Goal: Navigation & Orientation: Find specific page/section

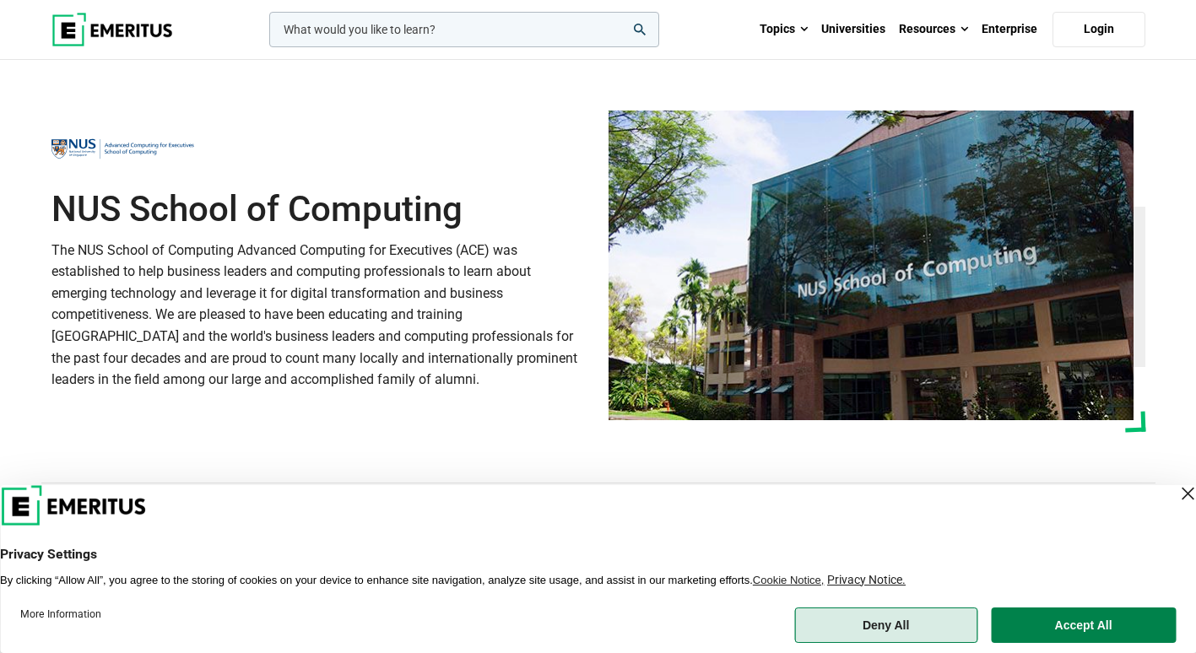
drag, startPoint x: 902, startPoint y: 626, endPoint x: 777, endPoint y: 535, distance: 154.2
click at [901, 626] on button "Deny All" at bounding box center [885, 625] width 183 height 35
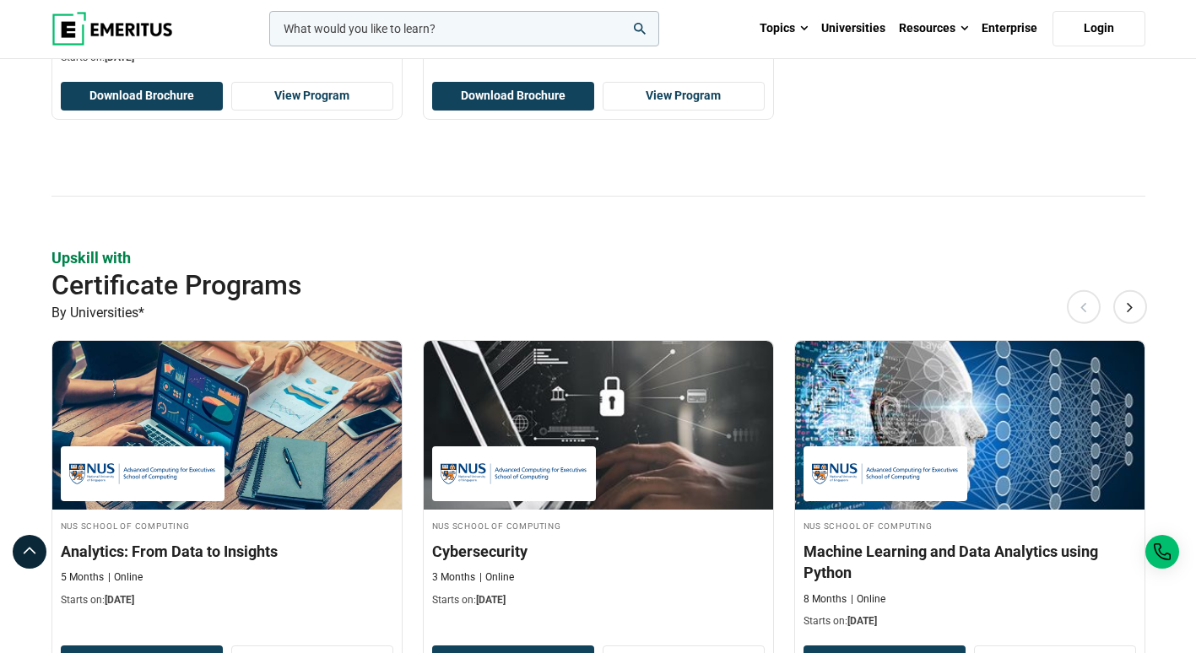
scroll to position [675, 0]
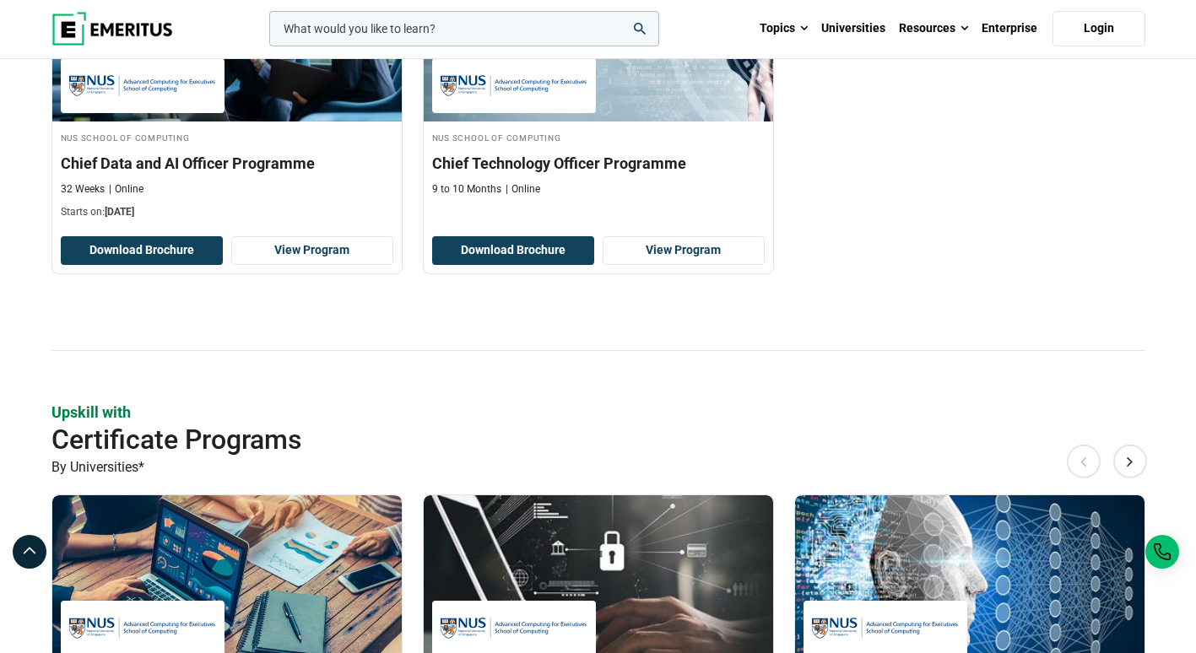
click at [76, 21] on img at bounding box center [112, 29] width 122 height 34
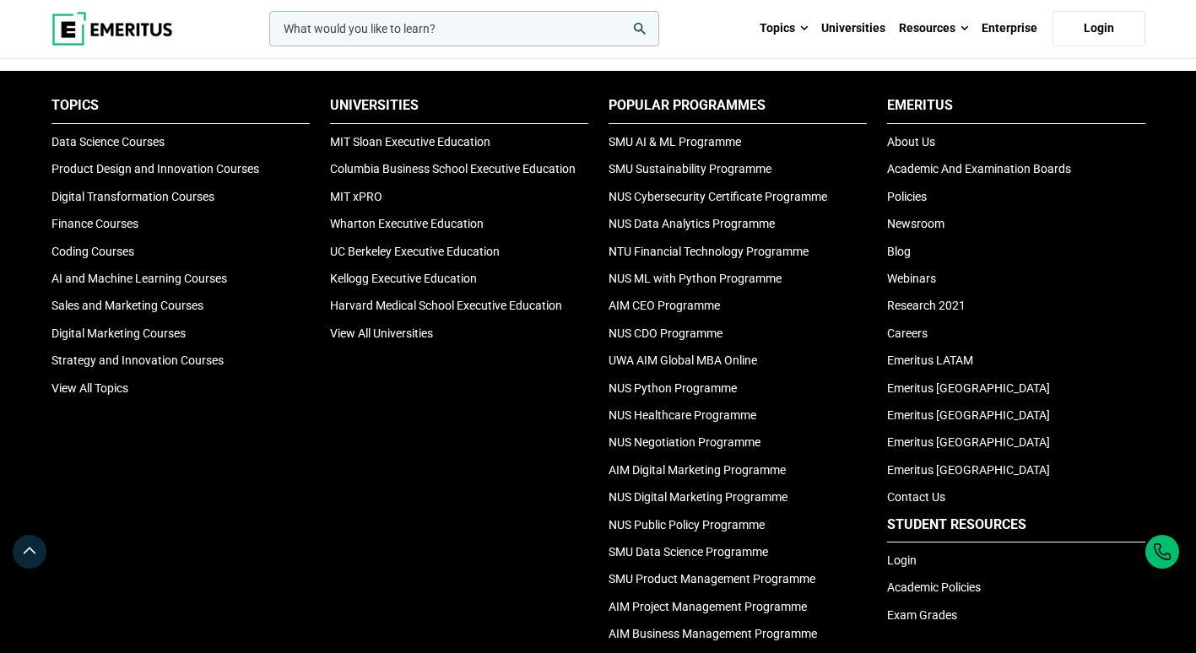
scroll to position [5642, 0]
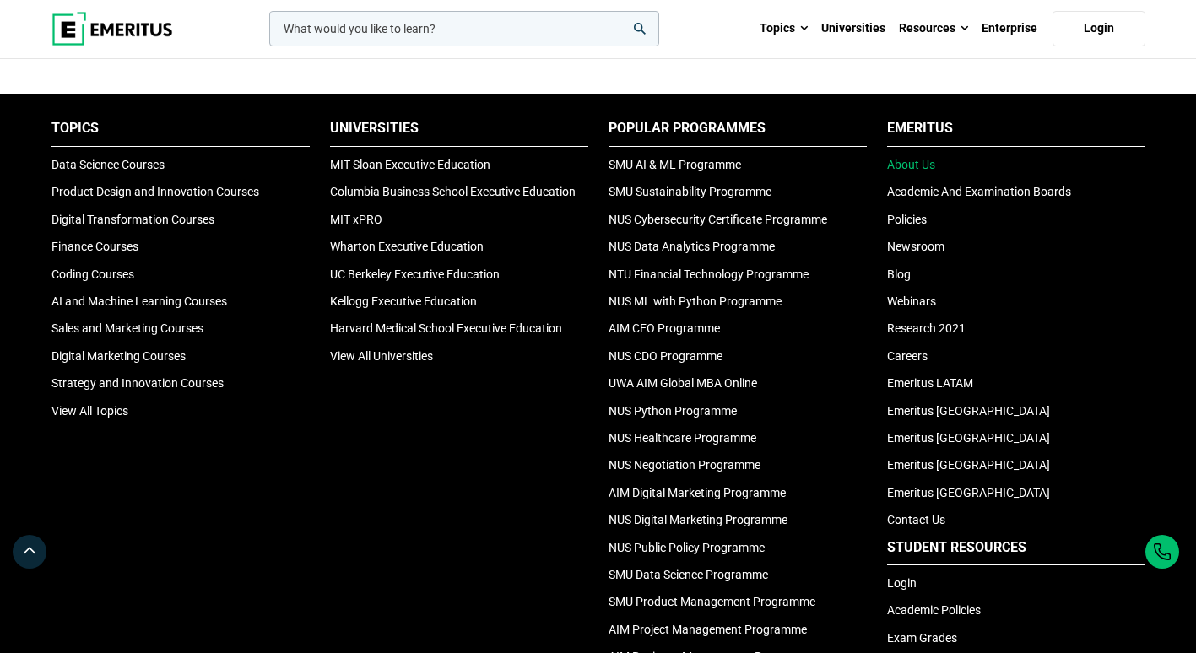
click at [899, 158] on link "About Us" at bounding box center [911, 165] width 48 height 14
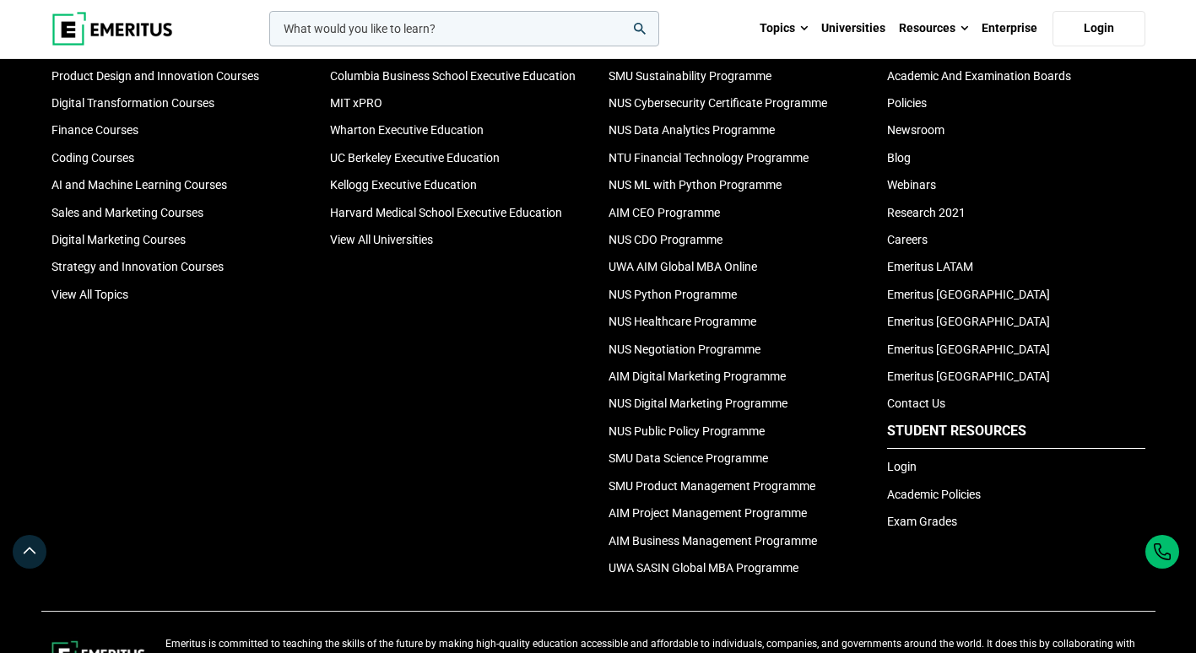
scroll to position [3850, 0]
